Goal: Find specific page/section: Find specific page/section

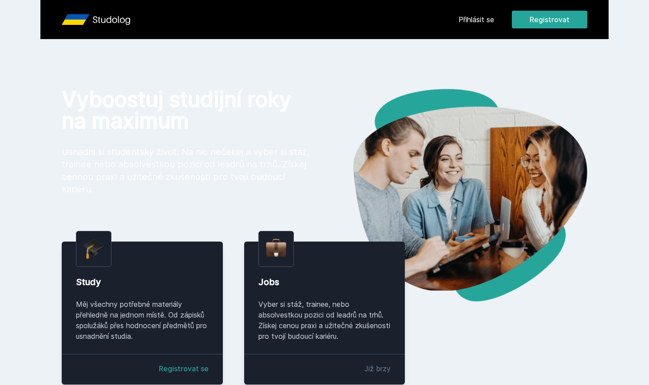
click at [271, 20] on link "Přihlásit se" at bounding box center [476, 19] width 36 height 11
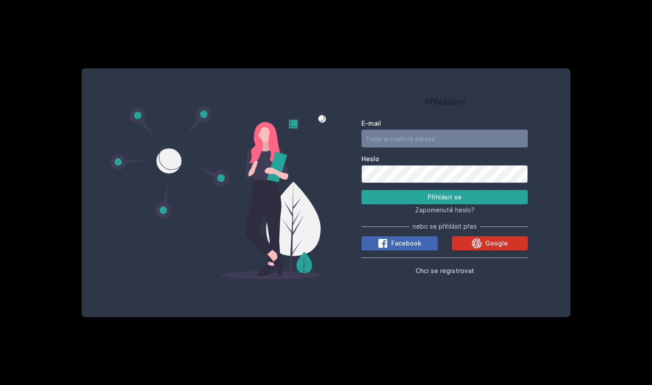
click at [271, 176] on span "Google" at bounding box center [496, 243] width 23 height 9
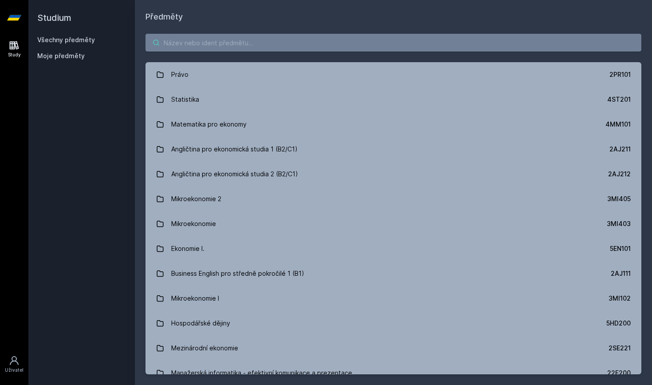
click at [287, 48] on input "search" at bounding box center [394, 43] width 496 height 18
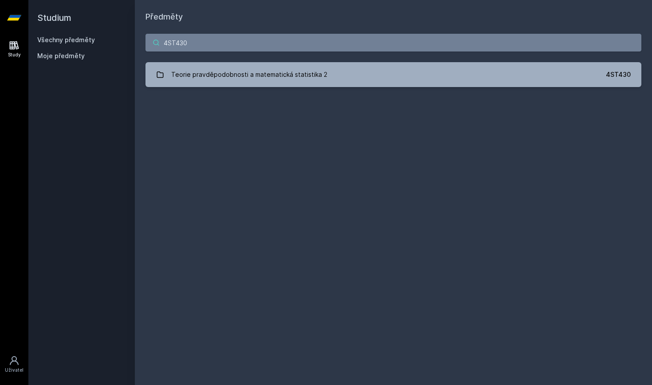
type input "4ST430"
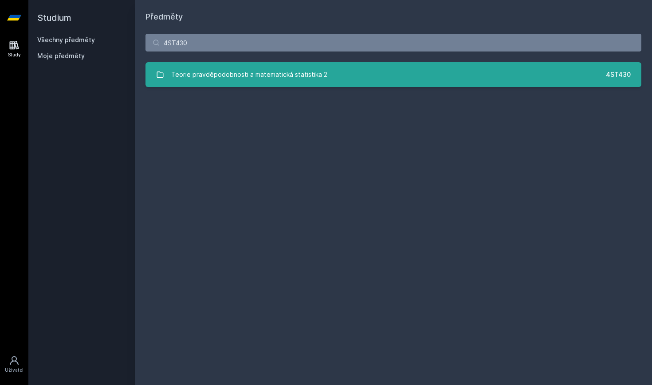
click at [274, 79] on div "Teorie pravděpodobnosti a matematická statistika 2" at bounding box center [249, 75] width 156 height 18
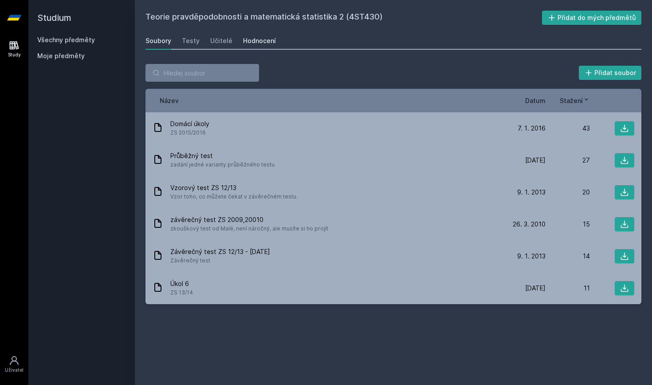
click at [268, 48] on link "Hodnocení" at bounding box center [259, 41] width 33 height 18
